Goal: Information Seeking & Learning: Learn about a topic

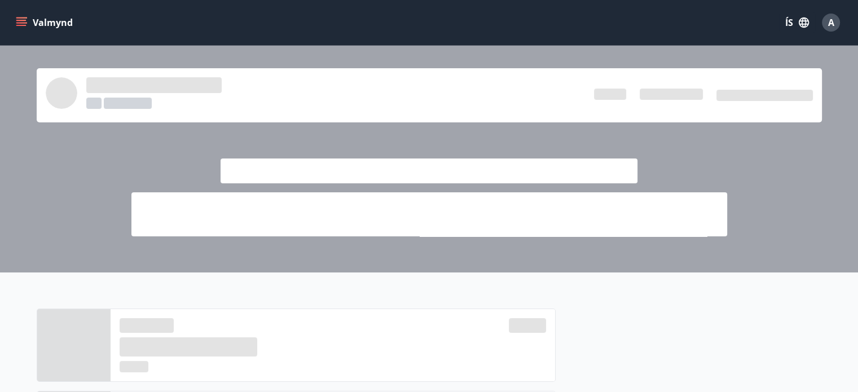
click at [785, 22] on button "ÍS" at bounding box center [797, 22] width 36 height 20
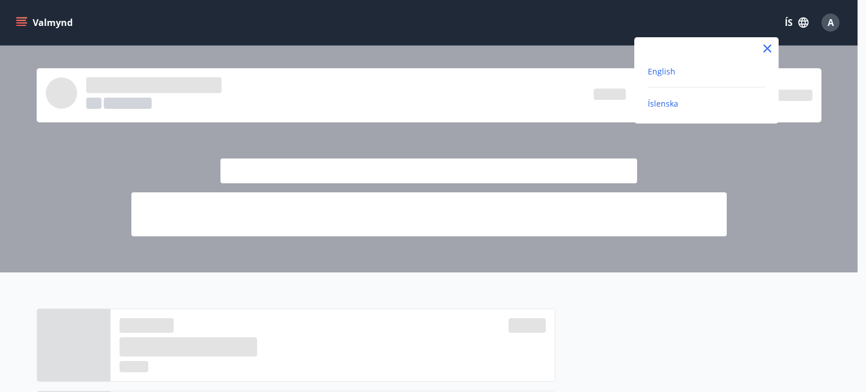
drag, startPoint x: 668, startPoint y: 71, endPoint x: 654, endPoint y: 70, distance: 14.1
click at [668, 70] on span "English" at bounding box center [662, 71] width 28 height 11
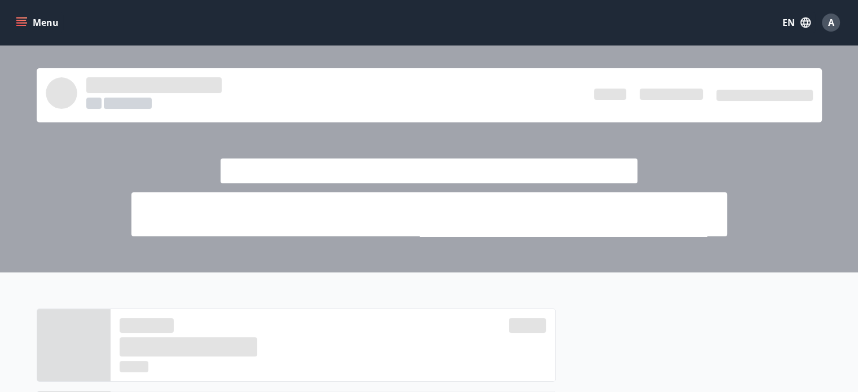
click at [18, 26] on icon "menu" at bounding box center [21, 22] width 11 height 11
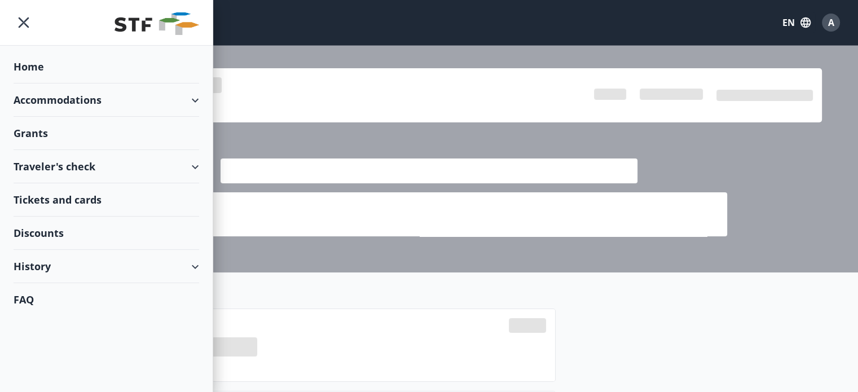
drag, startPoint x: 153, startPoint y: 260, endPoint x: 170, endPoint y: 252, distance: 18.7
click at [153, 260] on div "History" at bounding box center [106, 266] width 185 height 33
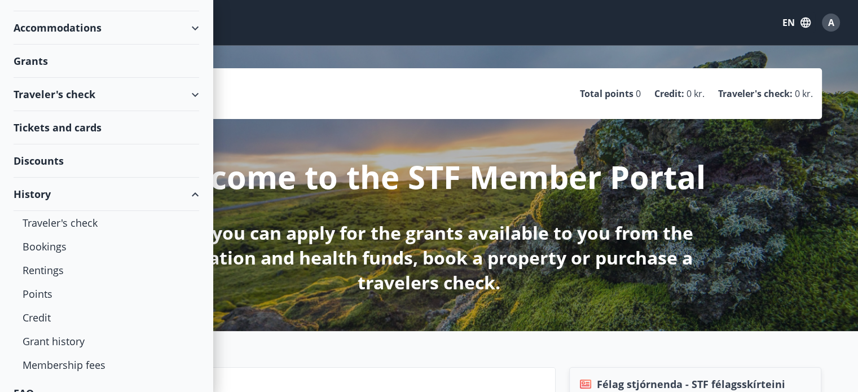
scroll to position [89, 0]
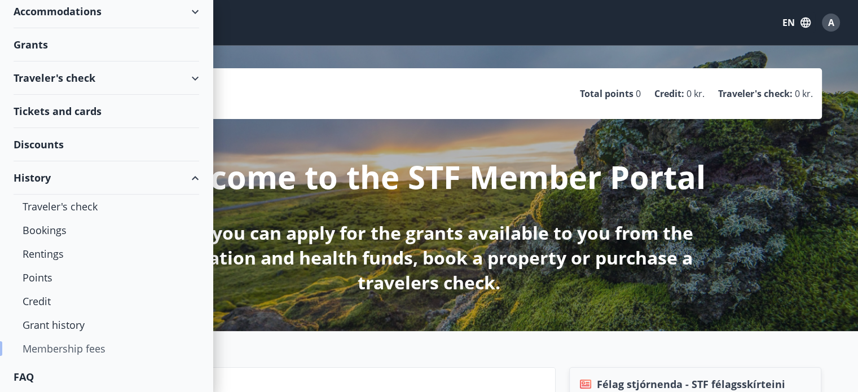
click at [100, 345] on div "Membership fees" at bounding box center [106, 349] width 167 height 24
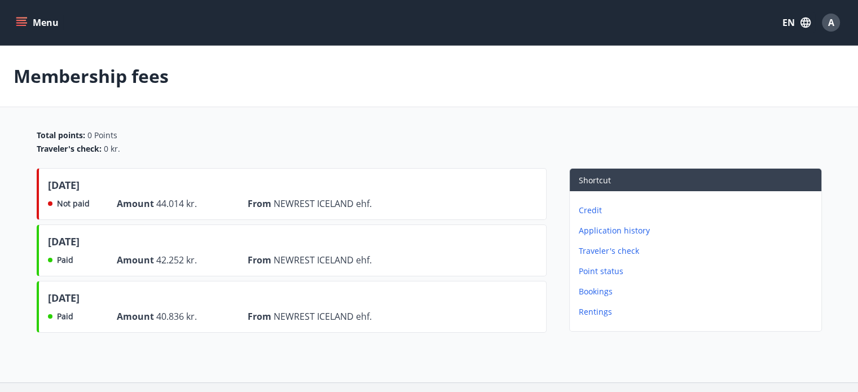
click at [20, 21] on icon "menu" at bounding box center [21, 22] width 11 height 11
drag, startPoint x: 327, startPoint y: 91, endPoint x: 797, endPoint y: 25, distance: 474.9
click at [797, 25] on button "EN" at bounding box center [795, 22] width 37 height 20
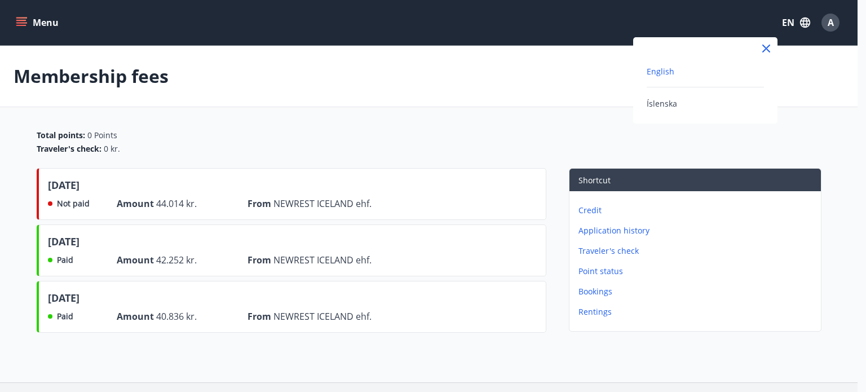
click at [373, 98] on div at bounding box center [433, 196] width 866 height 392
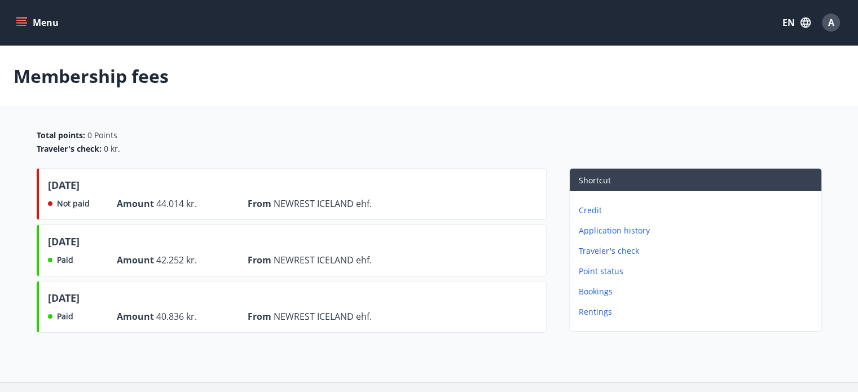
click at [21, 24] on icon "menu" at bounding box center [21, 22] width 11 height 11
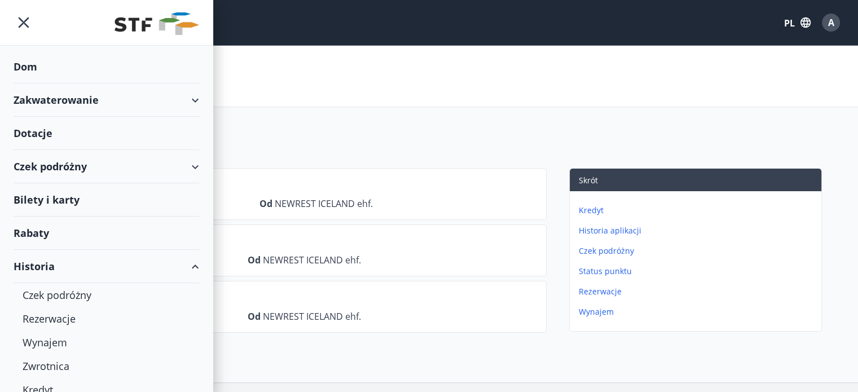
click at [191, 92] on div "Zakwaterowanie" at bounding box center [106, 99] width 213 height 33
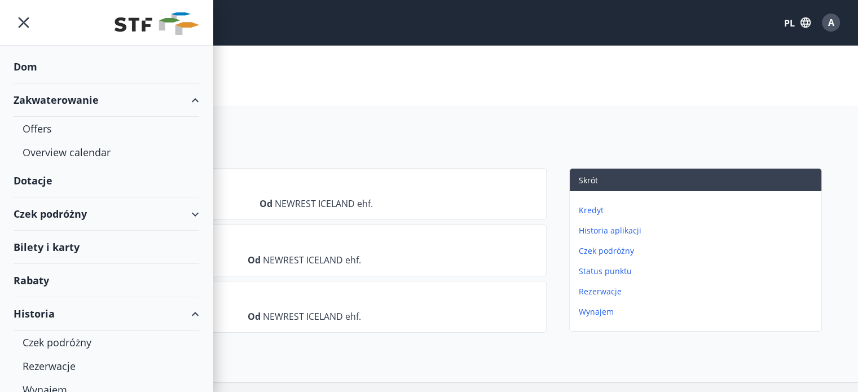
click at [181, 98] on div "Zakwaterowanie" at bounding box center [106, 99] width 185 height 33
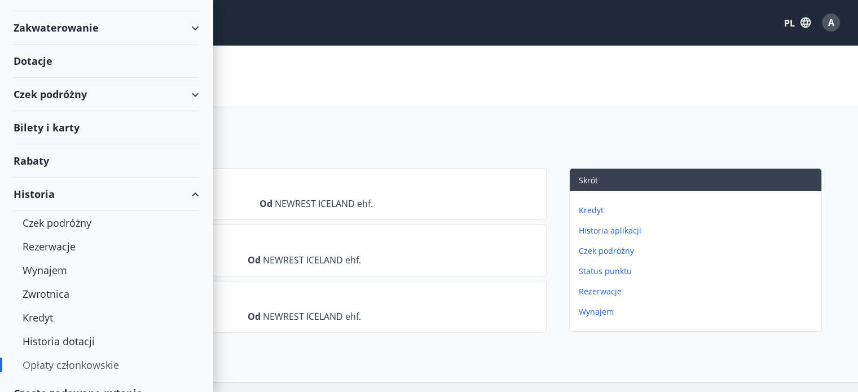
scroll to position [89, 0]
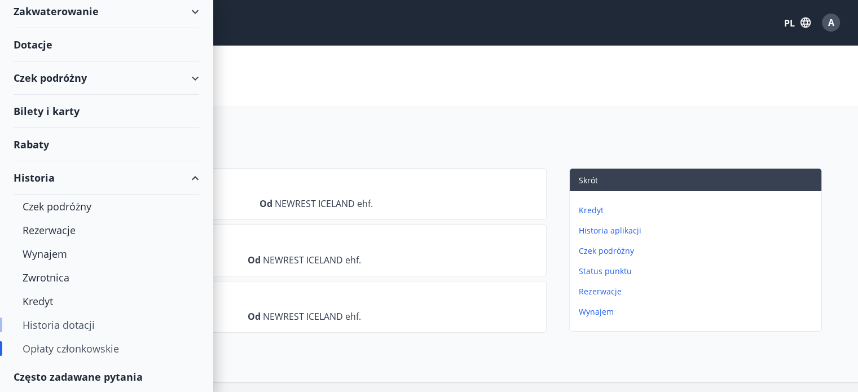
click at [54, 327] on font "Historia dotacji" at bounding box center [59, 325] width 72 height 14
